Goal: Task Accomplishment & Management: Complete application form

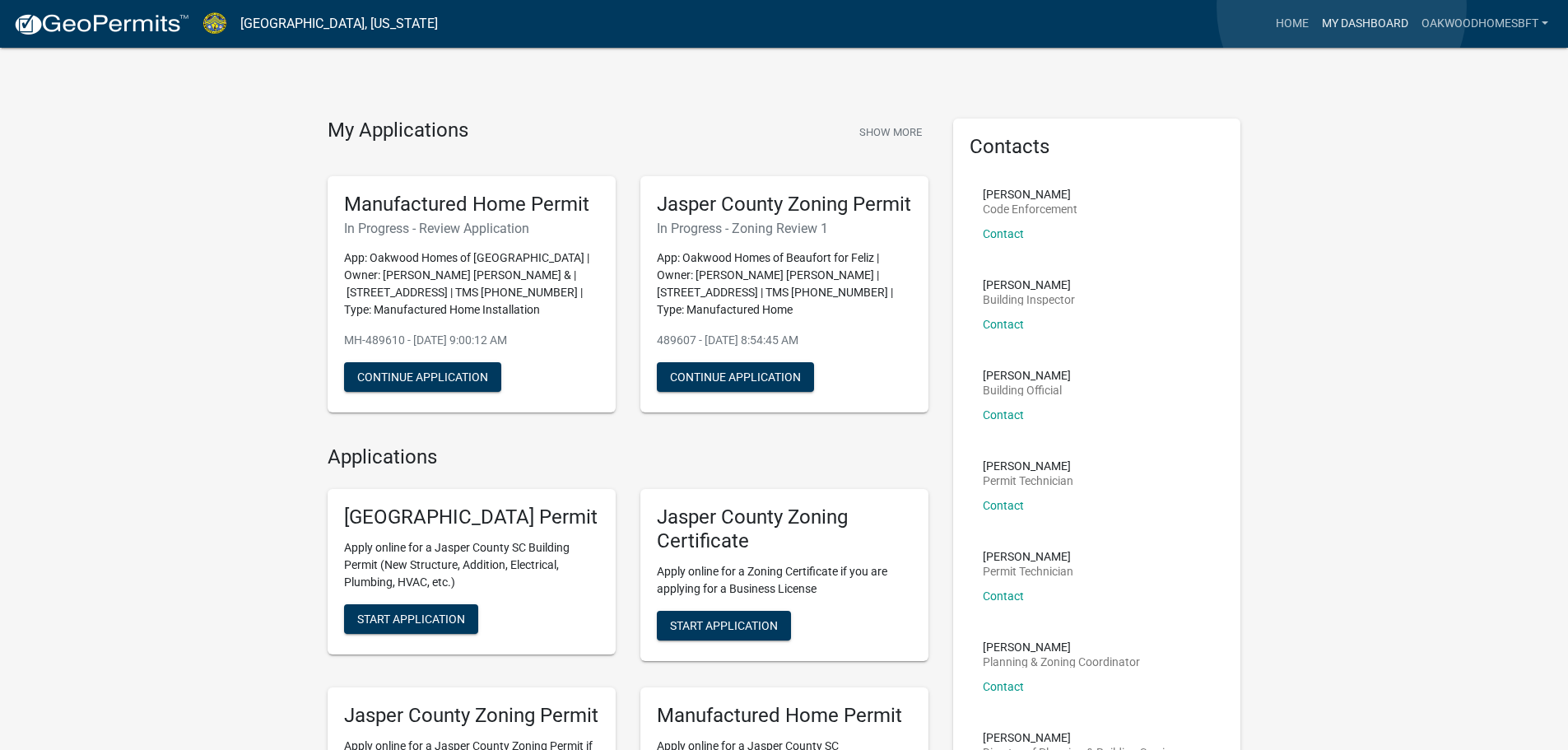
click at [1341, 8] on link "My Dashboard" at bounding box center [1364, 23] width 99 height 31
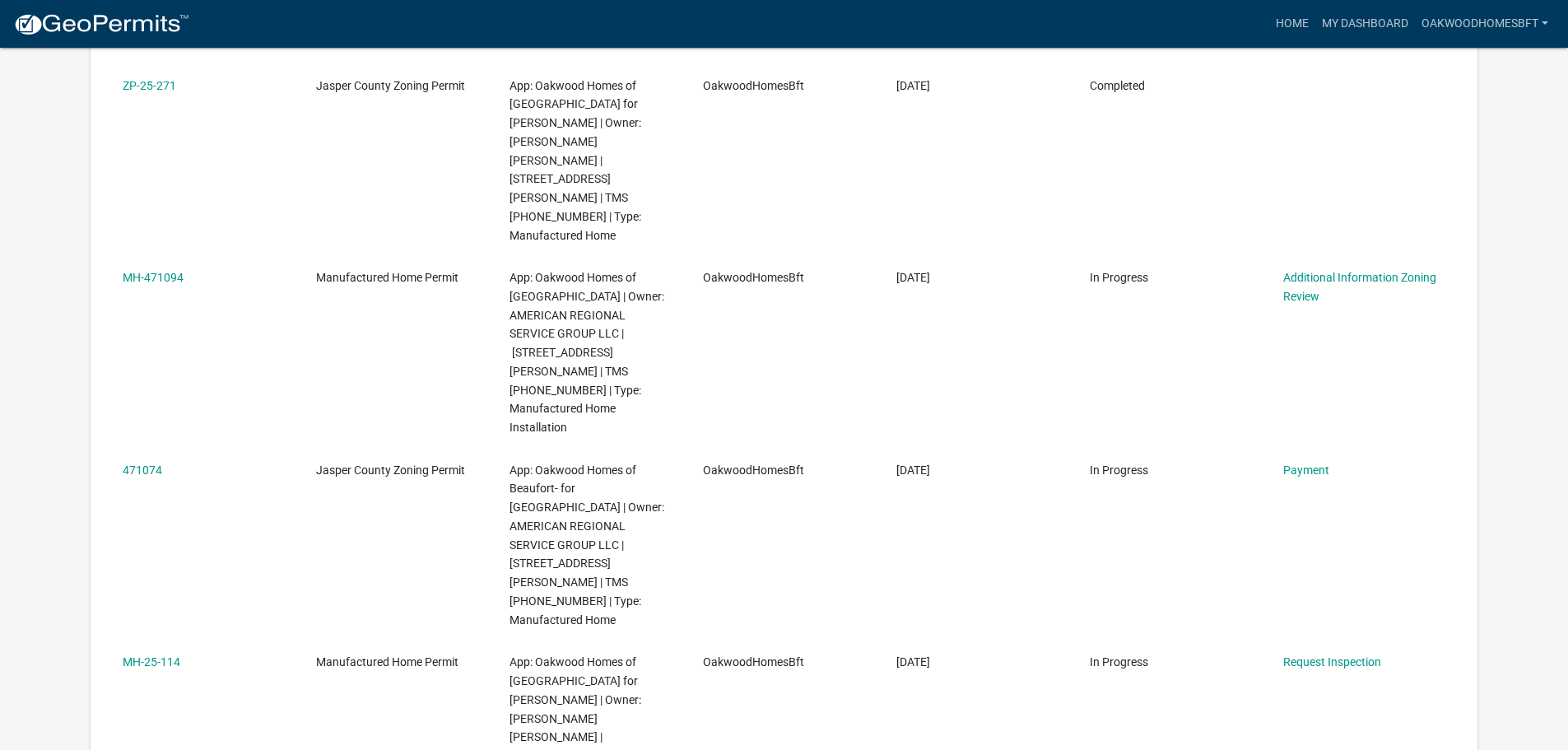
scroll to position [1206, 0]
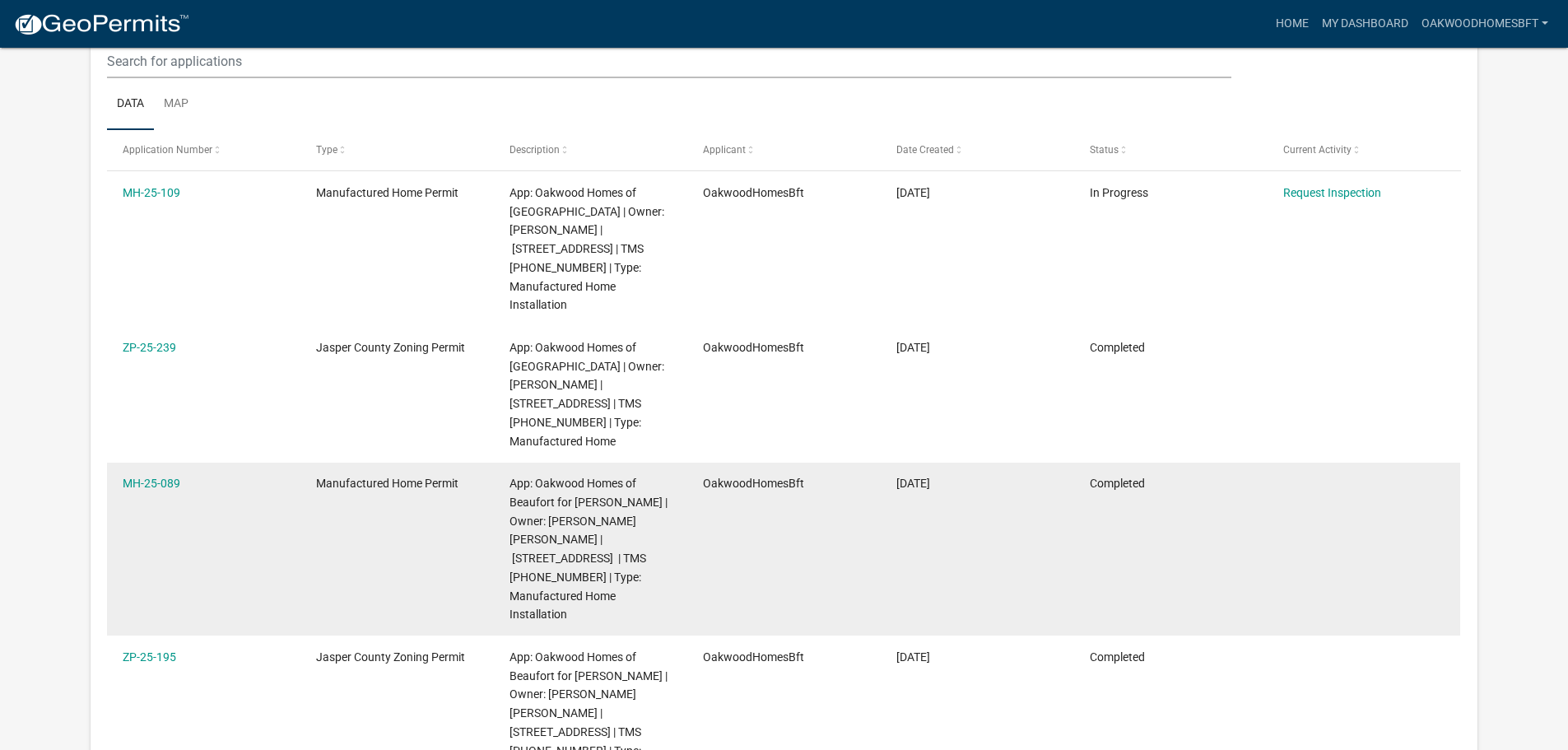
scroll to position [218, 0]
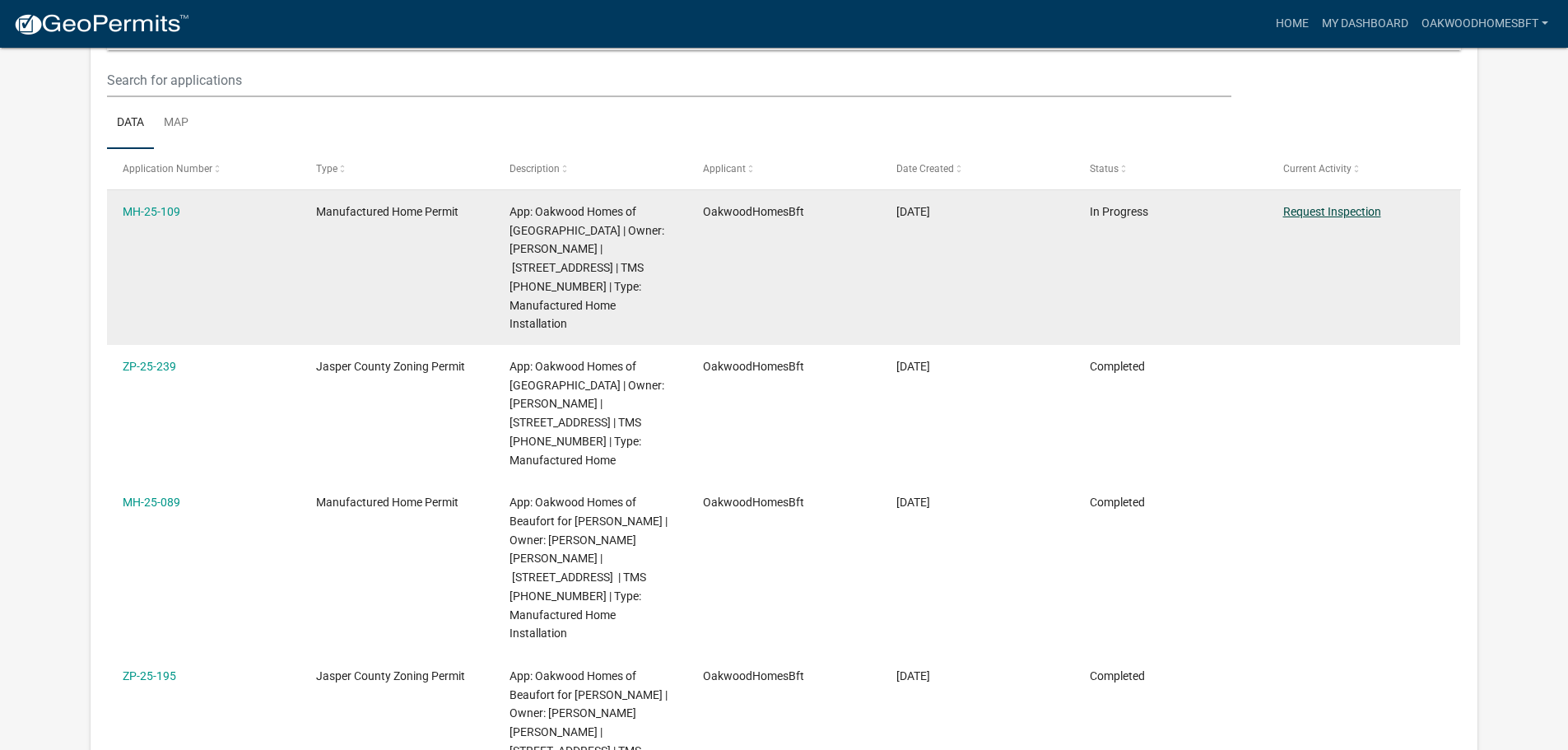
click at [1317, 212] on link "Request Inspection" at bounding box center [1332, 211] width 98 height 13
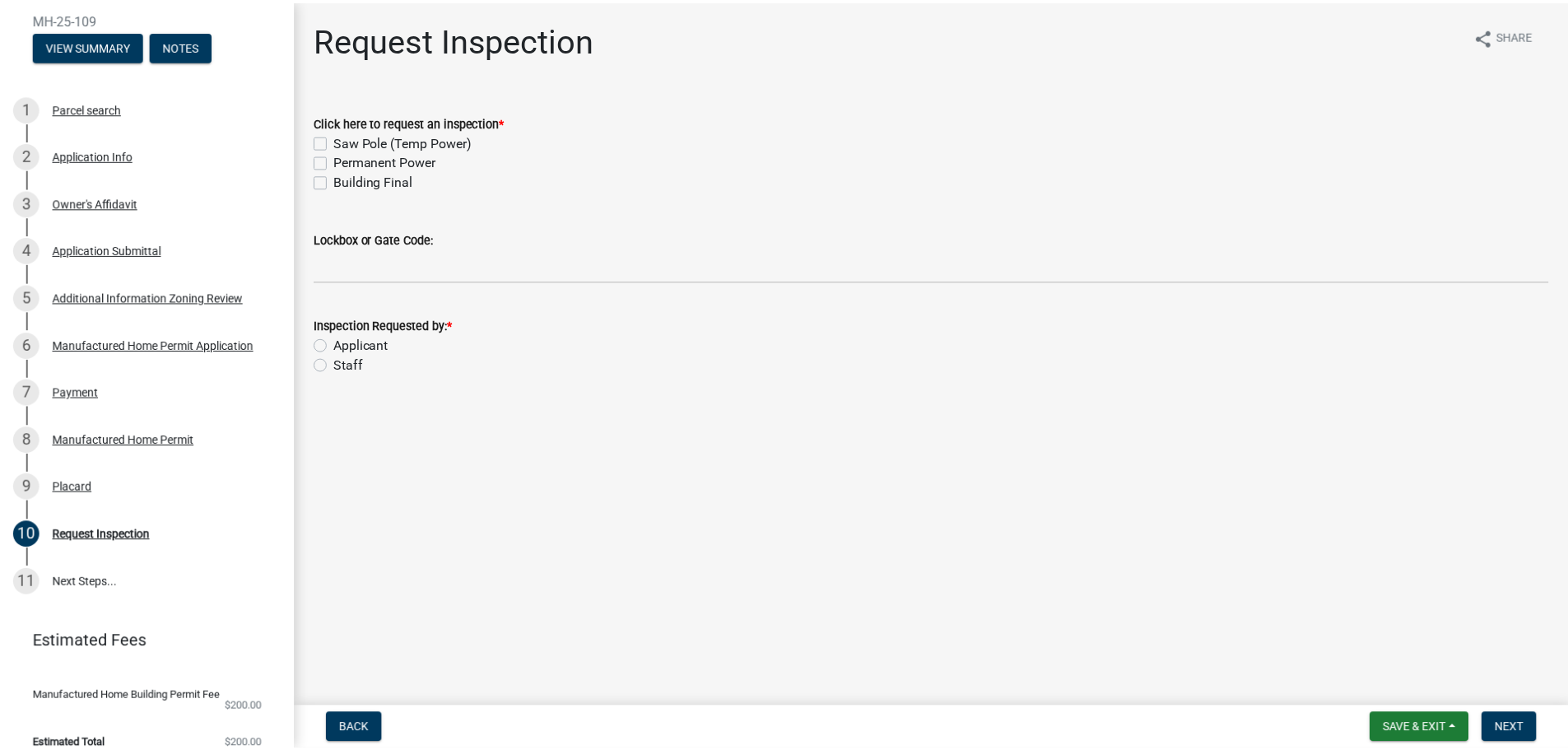
scroll to position [205, 0]
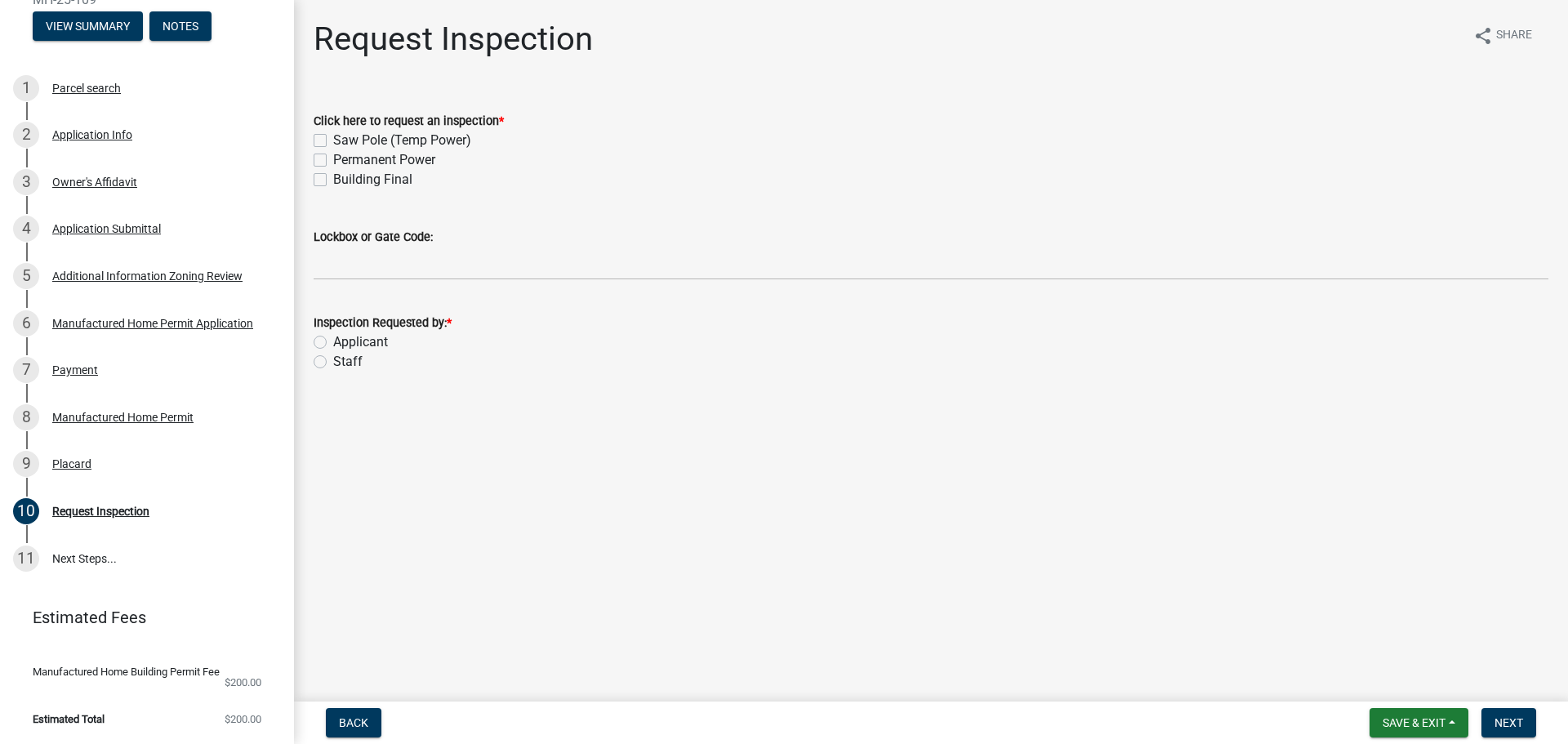
click at [414, 162] on label "Permanent Power" at bounding box center [384, 160] width 102 height 19
click at [343, 161] on input "Permanent Power" at bounding box center [338, 155] width 11 height 11
checkbox input "true"
checkbox input "false"
checkbox input "true"
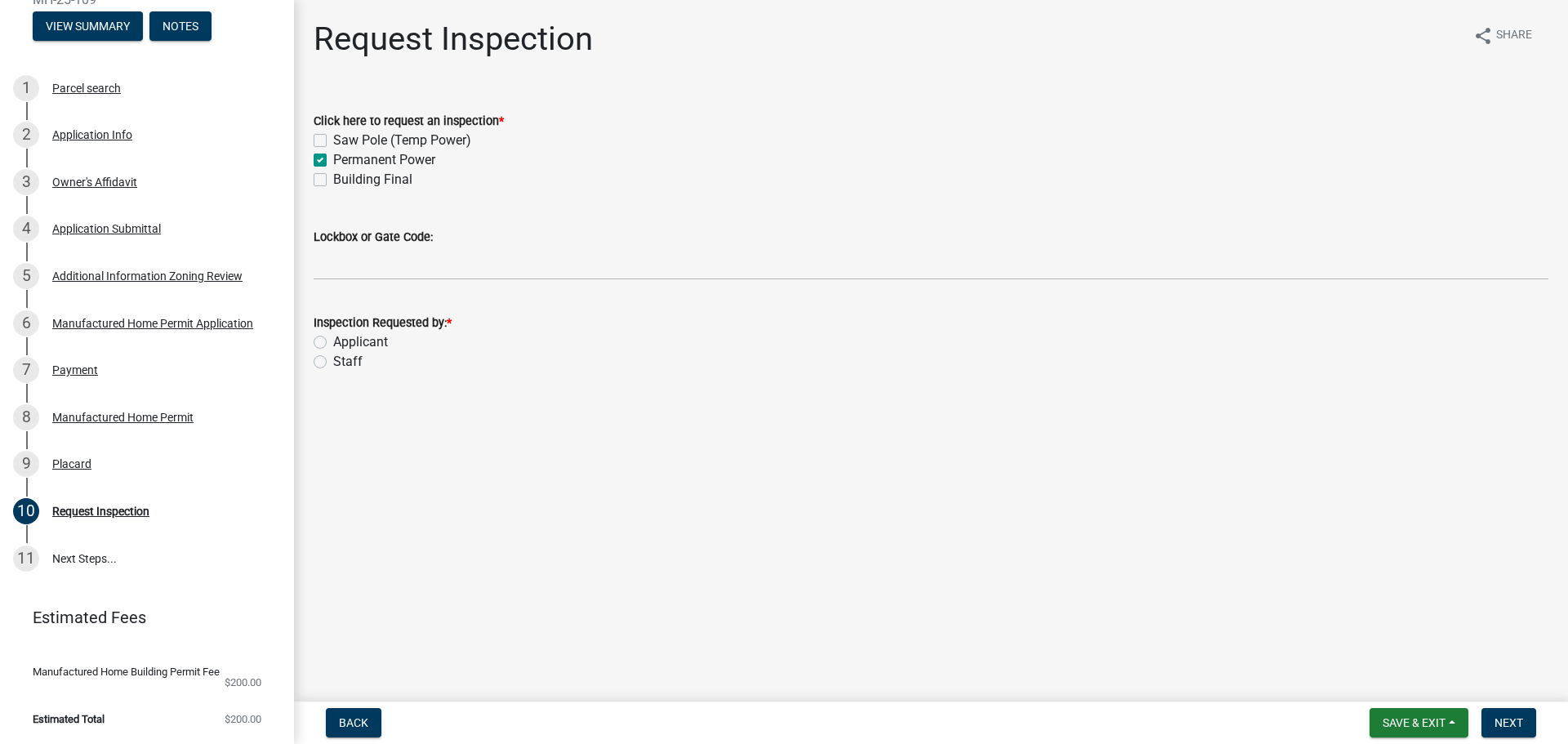
click at [383, 178] on label "Building Final" at bounding box center [372, 179] width 79 height 19
click at [343, 178] on input "Building Final" at bounding box center [338, 175] width 11 height 11
checkbox input "true"
checkbox input "false"
checkbox input "true"
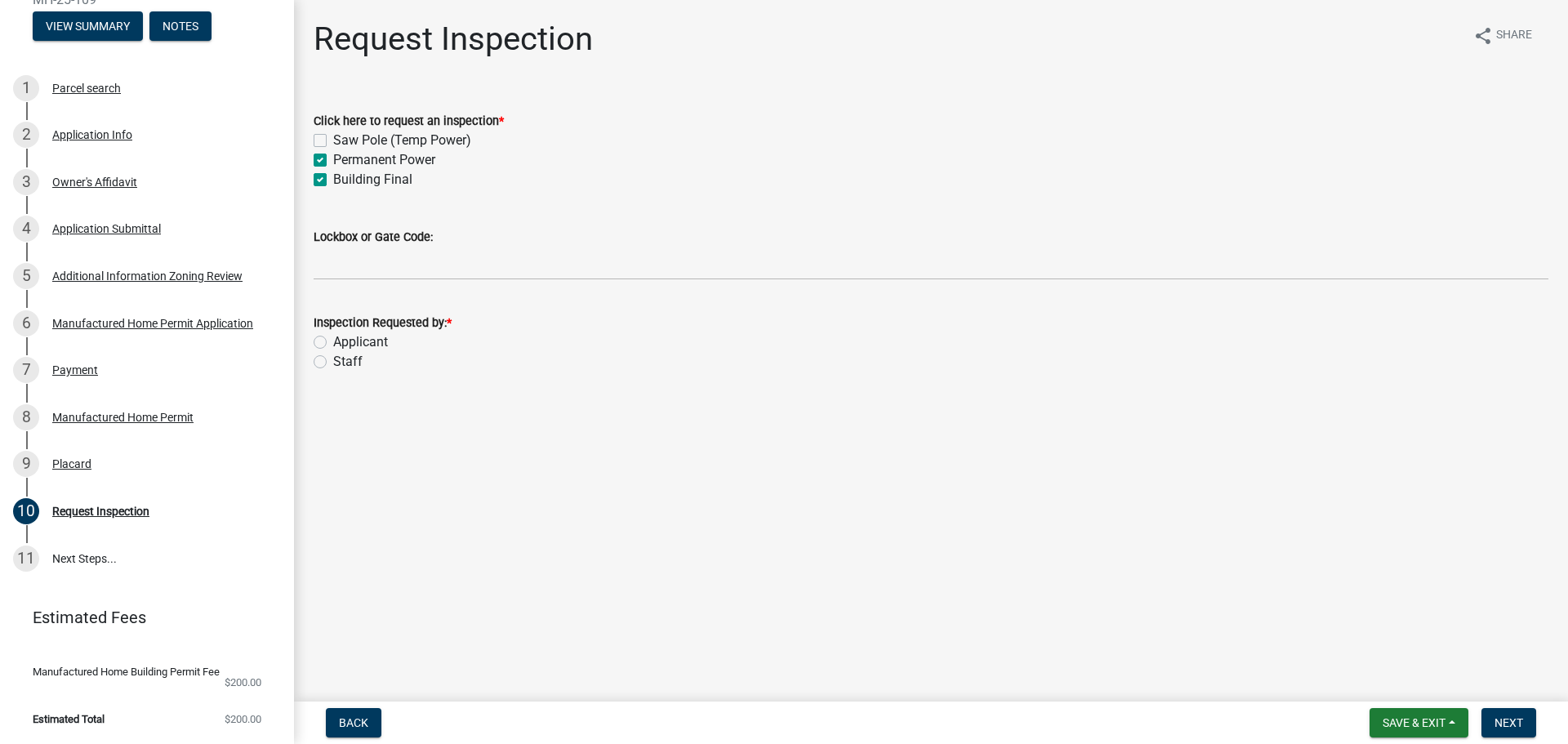
checkbox input "true"
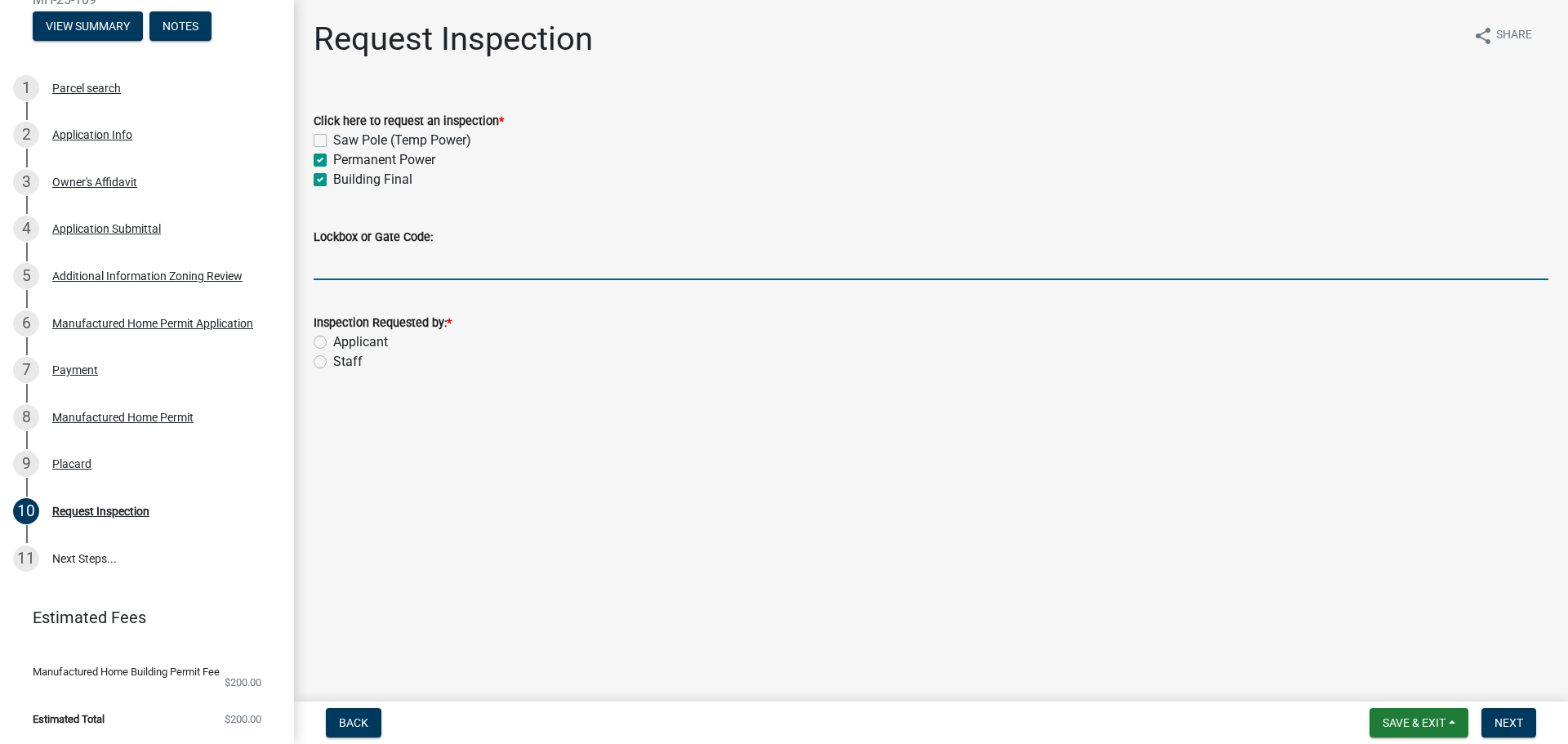
click at [370, 269] on input "Lockbox or Gate Code:" at bounding box center [930, 264] width 1234 height 33
type input "1379"
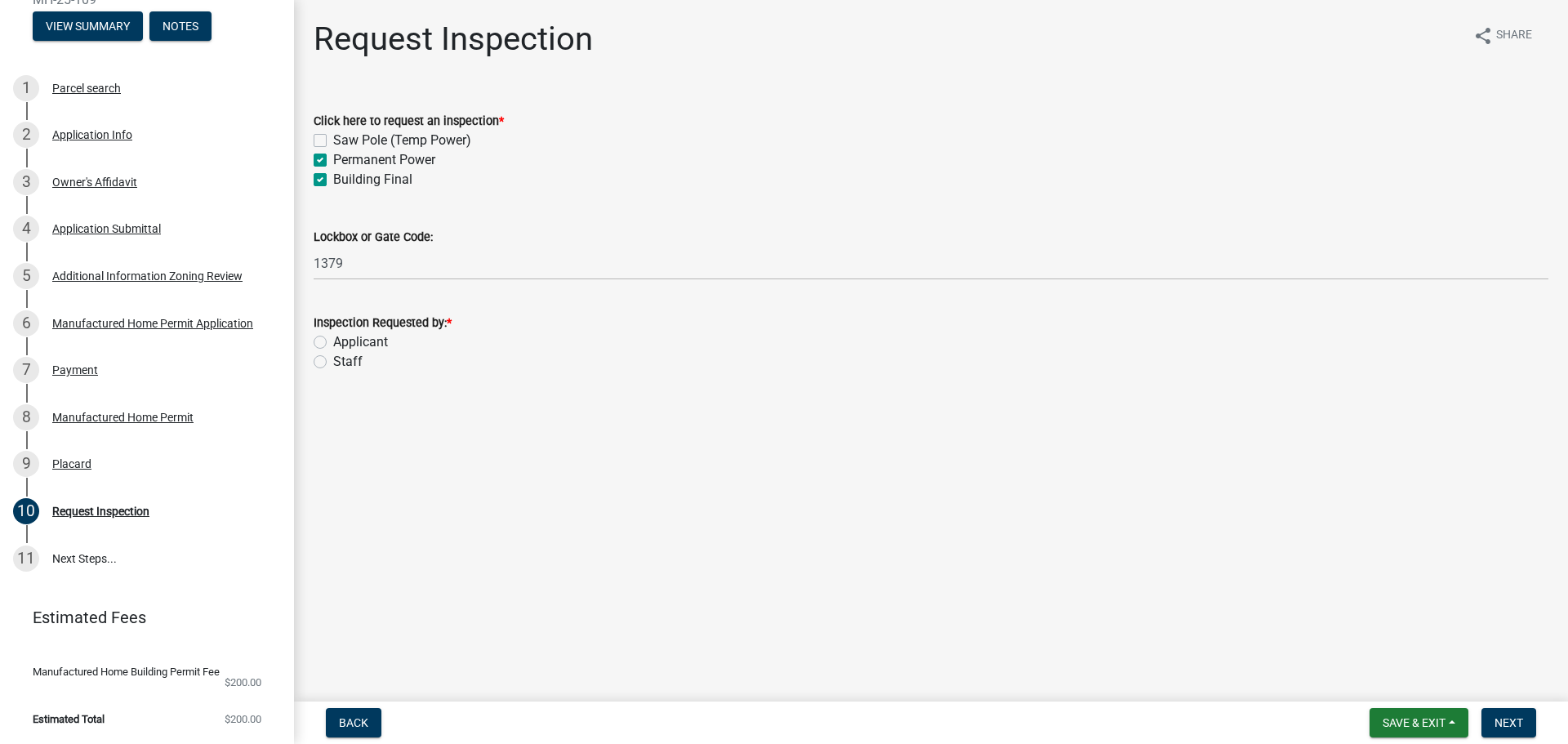
click at [373, 340] on label "Applicant" at bounding box center [360, 342] width 54 height 19
click at [343, 340] on input "Applicant" at bounding box center [338, 337] width 11 height 11
radio input "true"
click at [1521, 726] on span "Next" at bounding box center [1508, 722] width 29 height 13
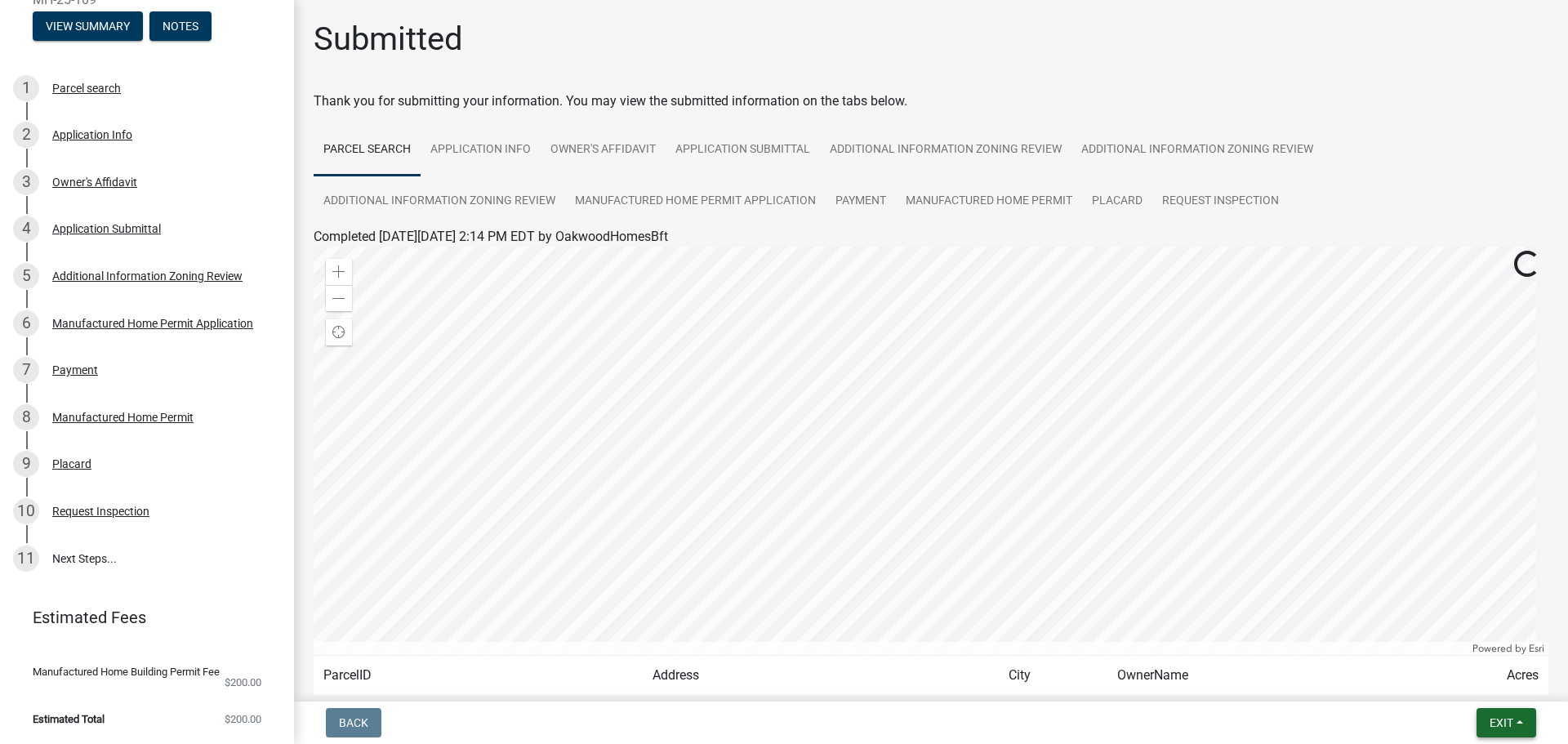
click at [1526, 717] on button "Exit" at bounding box center [1507, 722] width 60 height 29
click at [1483, 678] on button "Save & Exit" at bounding box center [1470, 680] width 131 height 40
